Goal: Find specific page/section: Find specific page/section

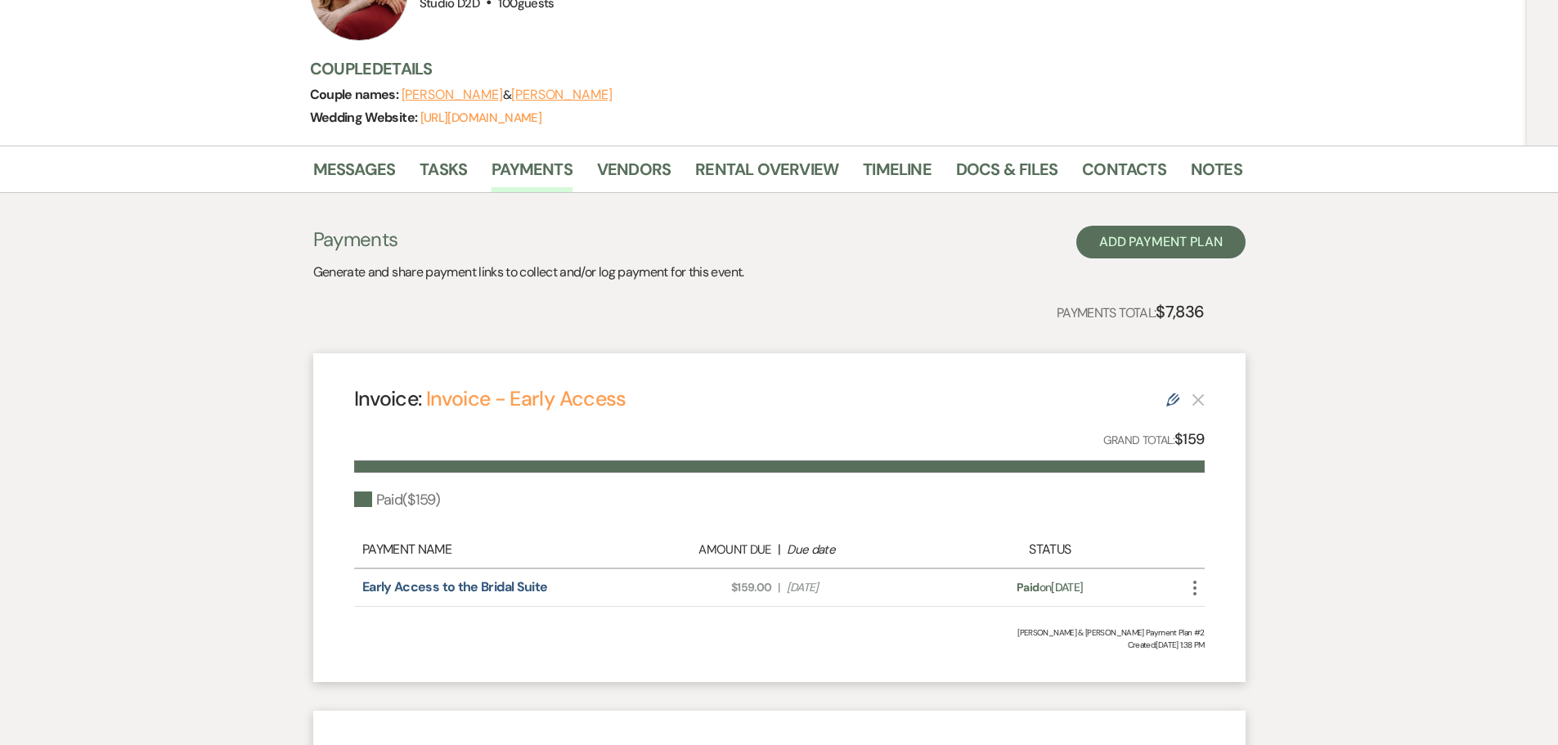
scroll to position [210, 0]
click at [981, 174] on link "Docs & Files" at bounding box center [1006, 175] width 101 height 36
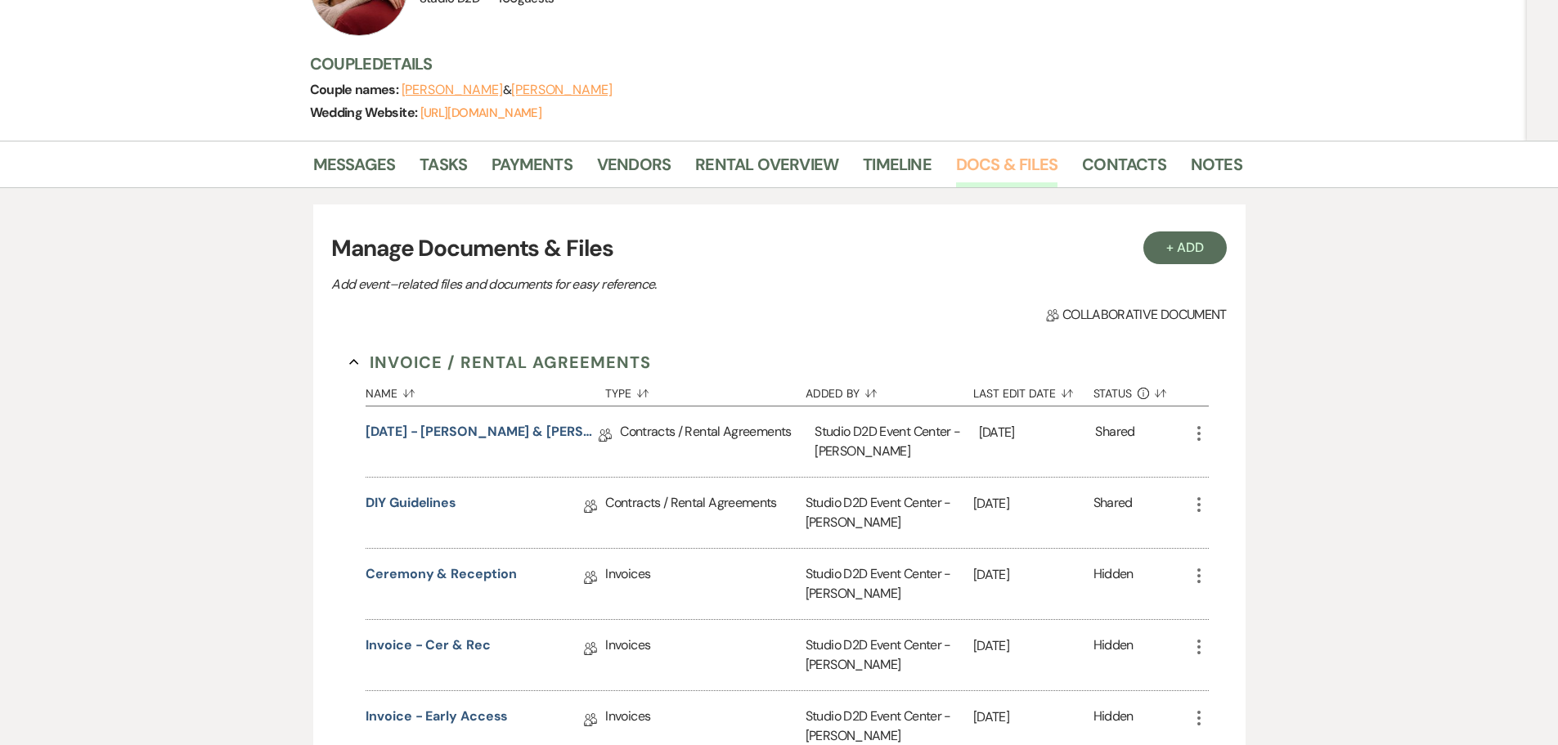
scroll to position [47, 0]
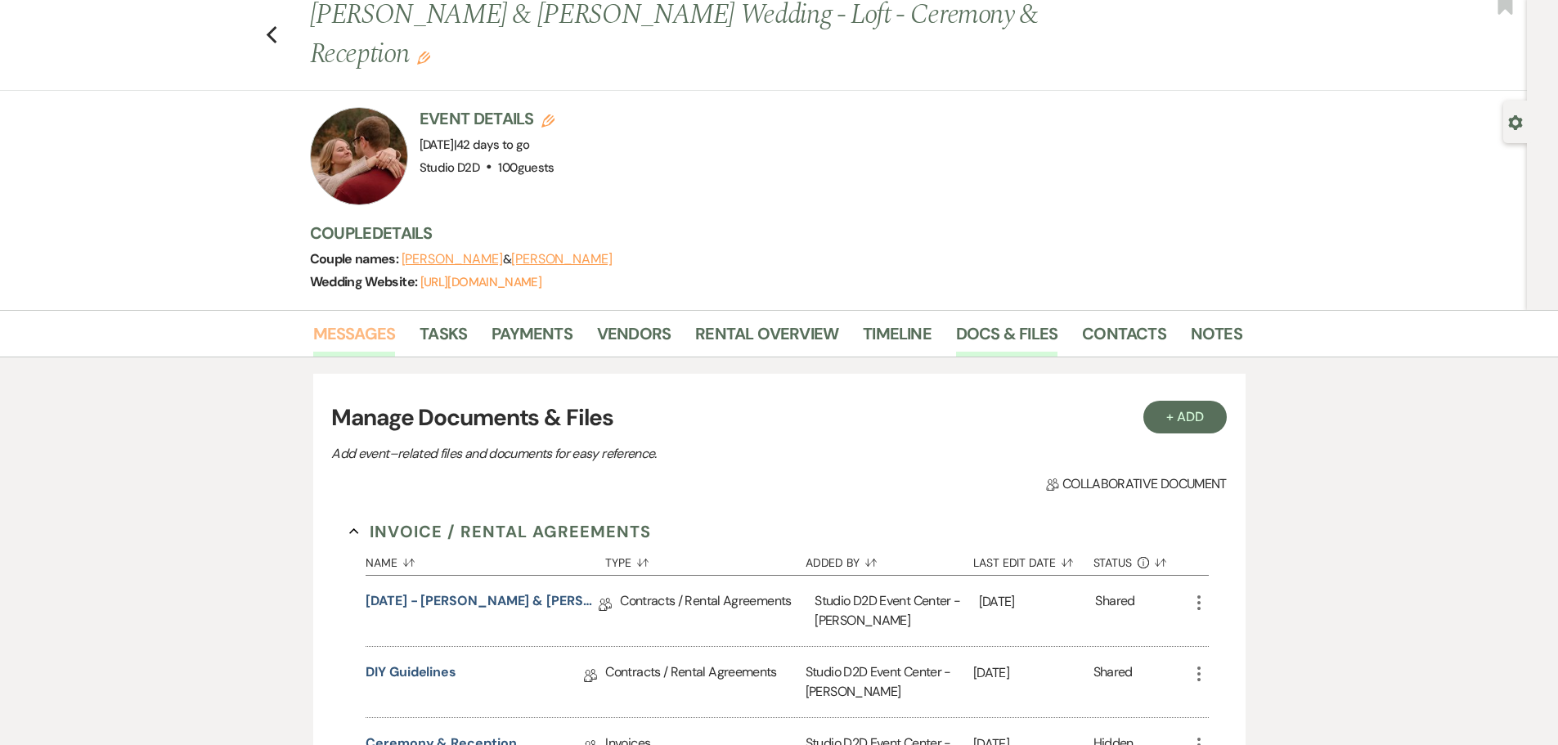
click at [364, 337] on link "Messages" at bounding box center [354, 339] width 83 height 36
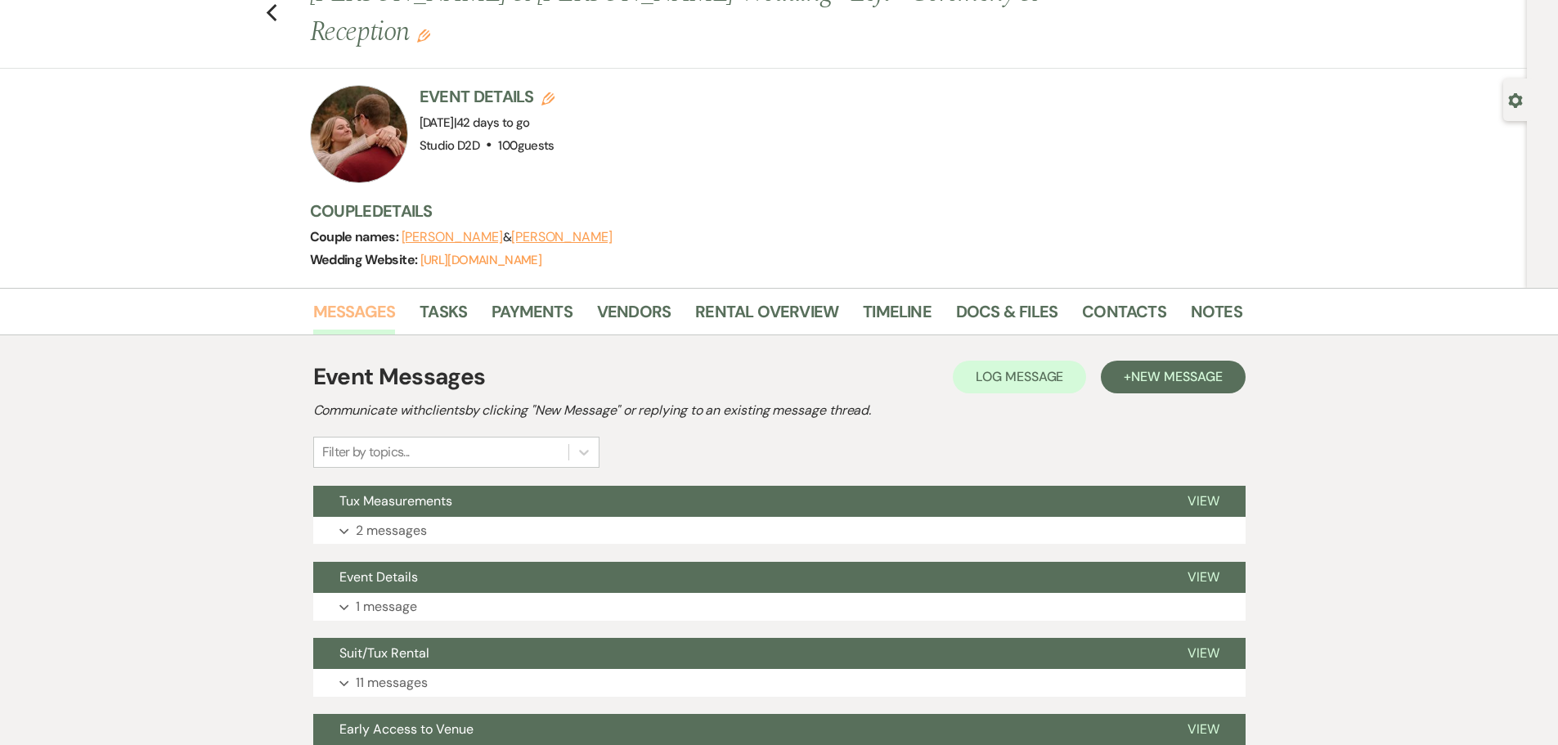
scroll to position [245, 0]
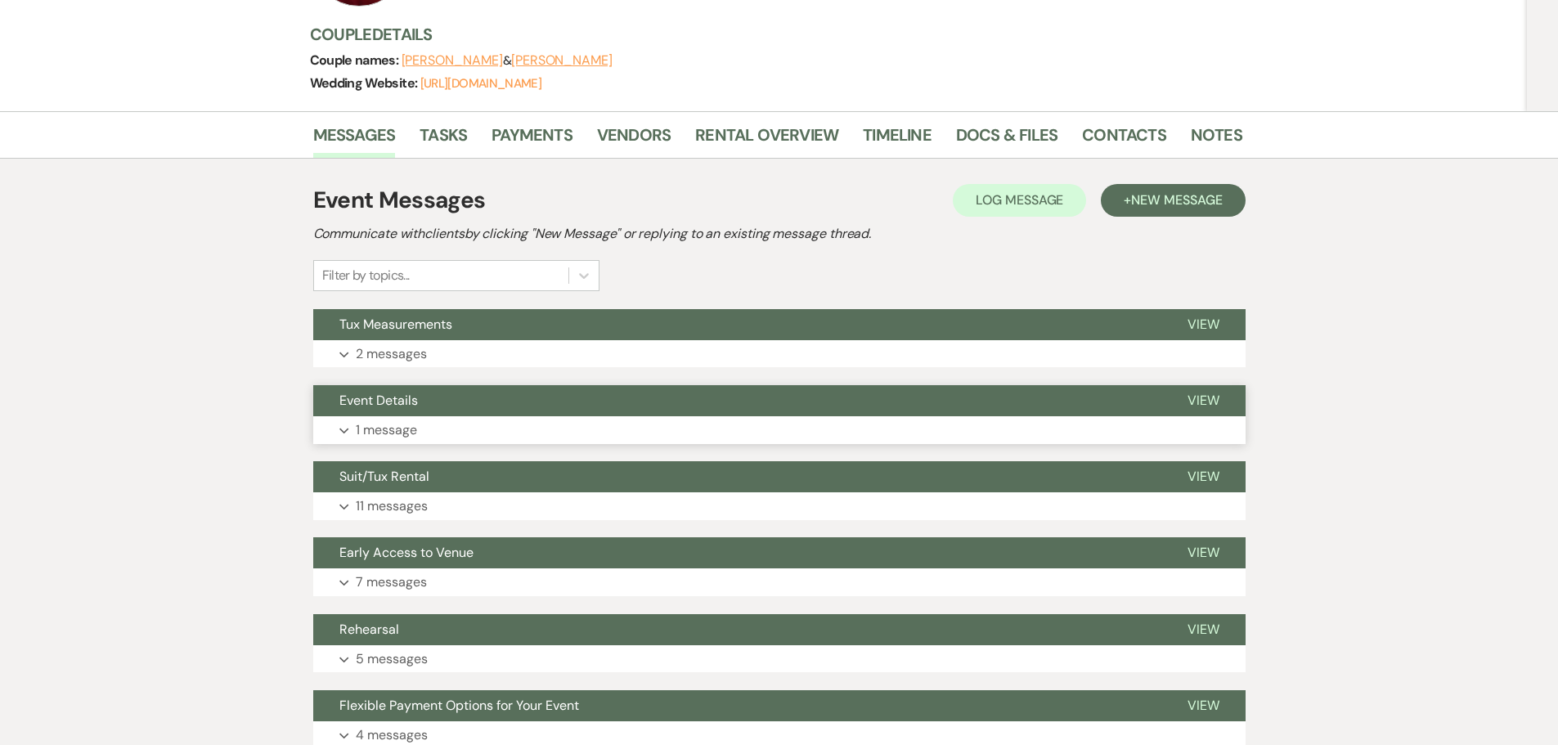
click at [402, 430] on p "1 message" at bounding box center [386, 430] width 61 height 21
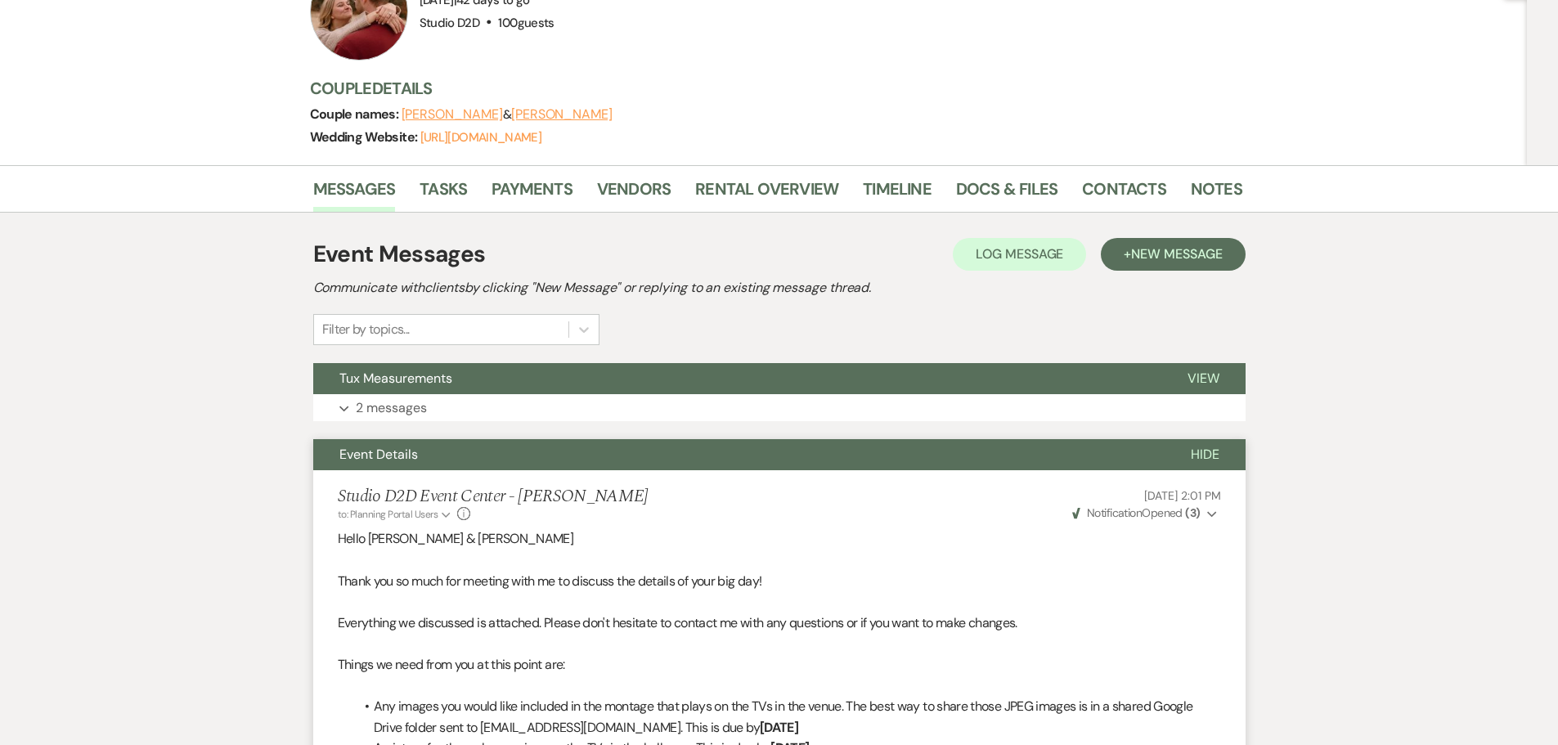
scroll to position [164, 0]
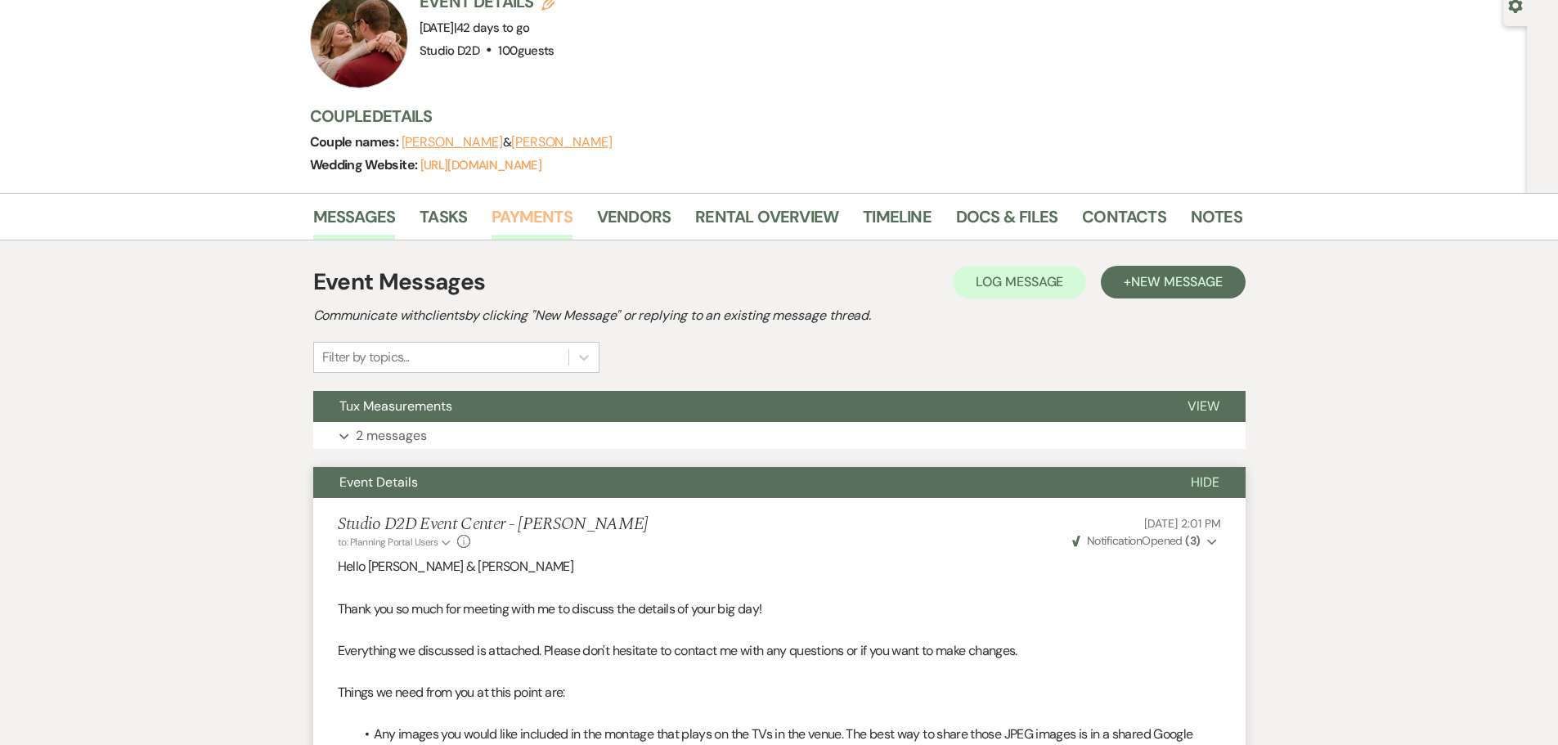
click at [535, 222] on link "Payments" at bounding box center [531, 222] width 81 height 36
